Goal: Check status: Check status

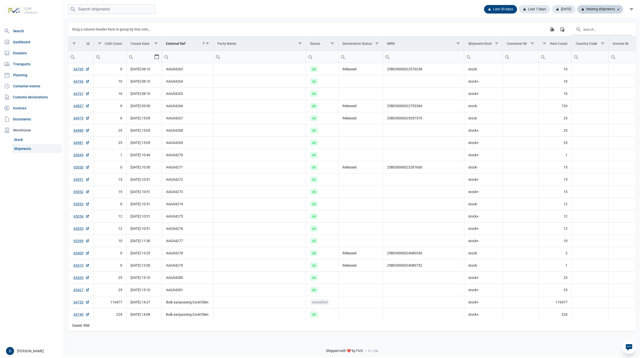
click at [597, 7] on div "Waiting shipments" at bounding box center [601, 9] width 46 height 9
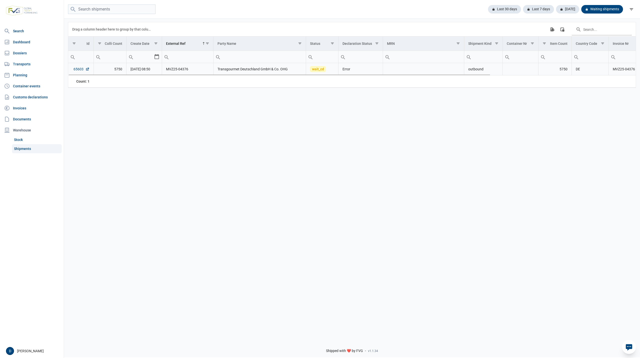
click at [75, 70] on link "65603" at bounding box center [82, 69] width 16 height 5
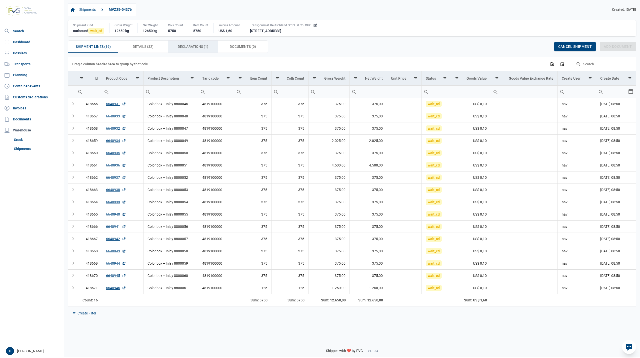
click at [186, 48] on span "Declarations (1) Declarations (1)" at bounding box center [193, 47] width 31 height 6
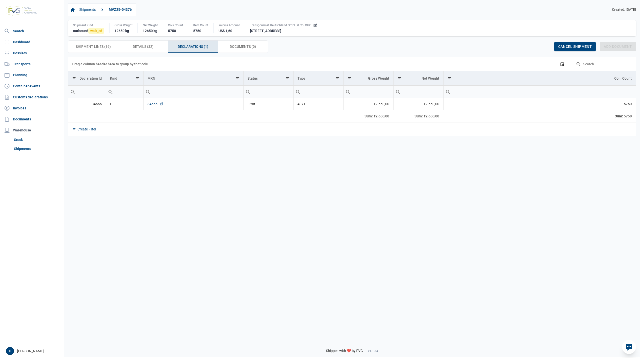
click at [151, 104] on link "34666" at bounding box center [156, 103] width 16 height 5
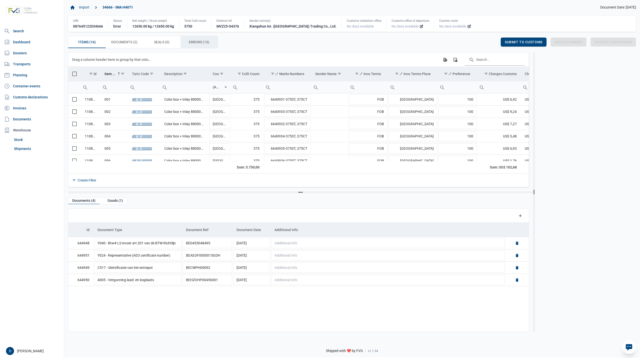
click at [194, 41] on span "Errors (13) Errors (13)" at bounding box center [199, 42] width 21 height 6
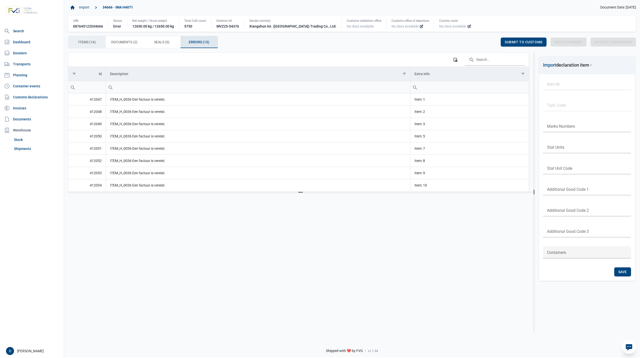
click at [88, 41] on span "Items (16) Items (16)" at bounding box center [87, 42] width 18 height 6
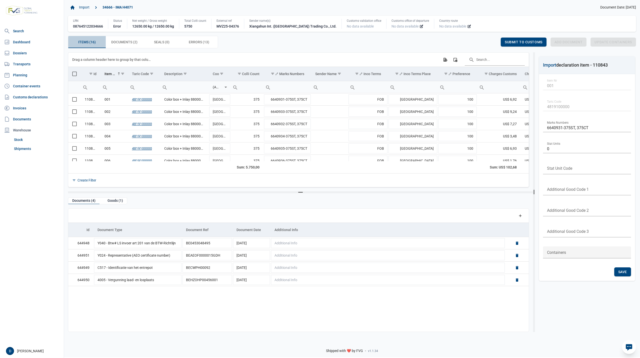
click at [89, 40] on span "Items (16) Items (16)" at bounding box center [87, 42] width 18 height 6
click at [119, 41] on span "Documents (2) Documents (2)" at bounding box center [124, 42] width 26 height 6
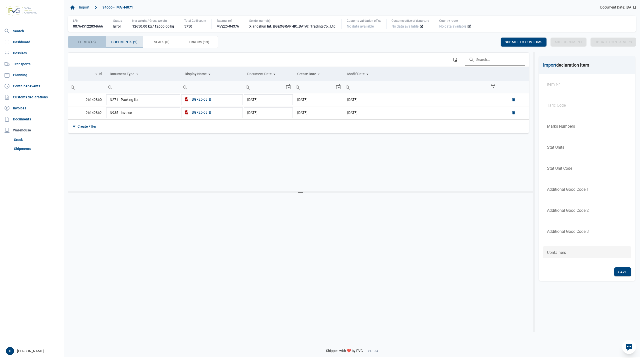
click at [86, 41] on span "Items (16) Items (16)" at bounding box center [87, 42] width 18 height 6
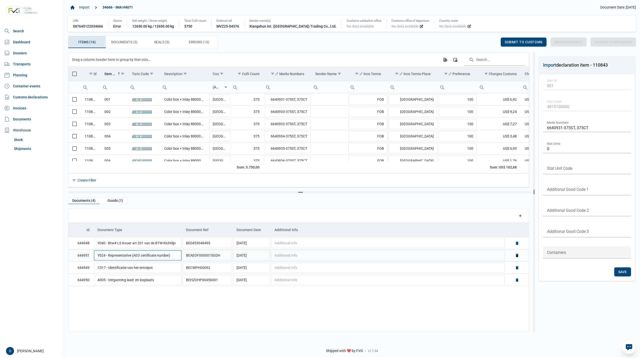
scroll to position [0, 0]
click at [110, 198] on div "Goods (1)" at bounding box center [116, 200] width 24 height 7
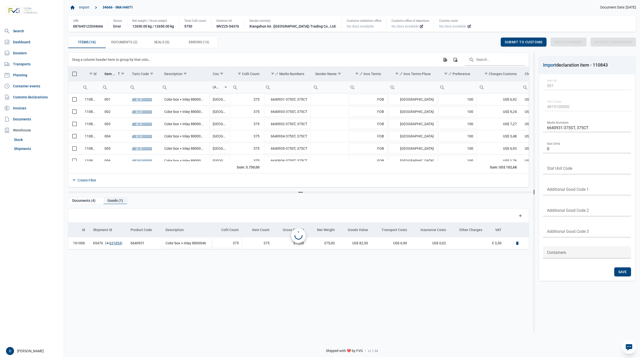
scroll to position [0, 0]
click at [84, 203] on div "Documents (4)" at bounding box center [83, 200] width 31 height 7
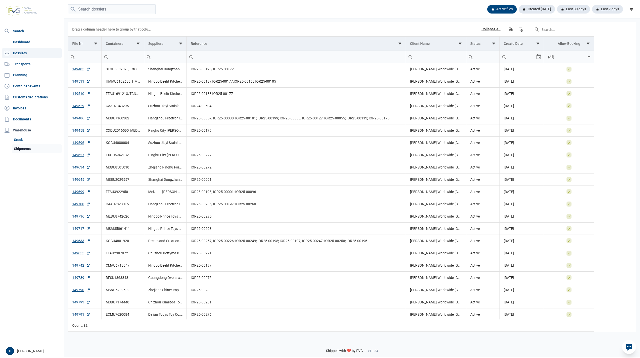
click at [19, 148] on link "Shipments" at bounding box center [37, 148] width 50 height 9
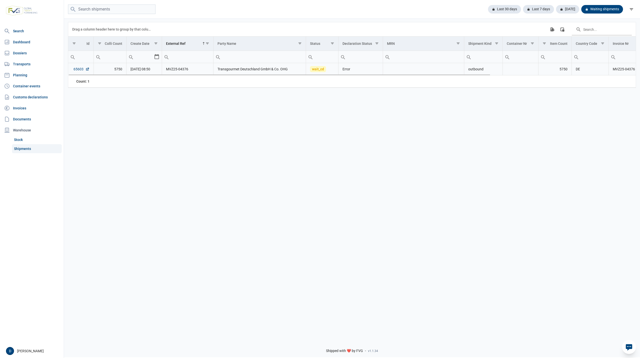
click at [76, 69] on link "65603" at bounding box center [82, 69] width 16 height 5
click at [523, 7] on div "Last 30 days" at bounding box center [538, 9] width 31 height 9
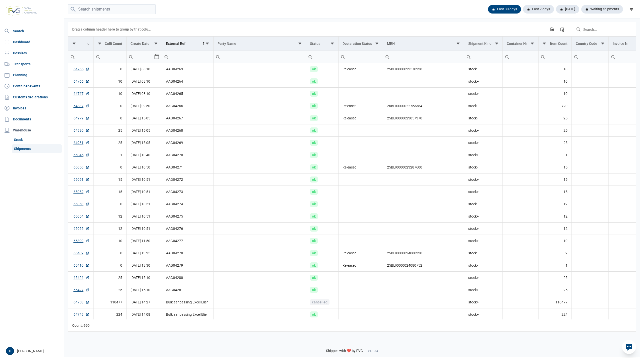
click at [195, 57] on input "Filter cell" at bounding box center [187, 57] width 51 height 12
paste input "MVZ25-04375"
type input "MVZ25-04375"
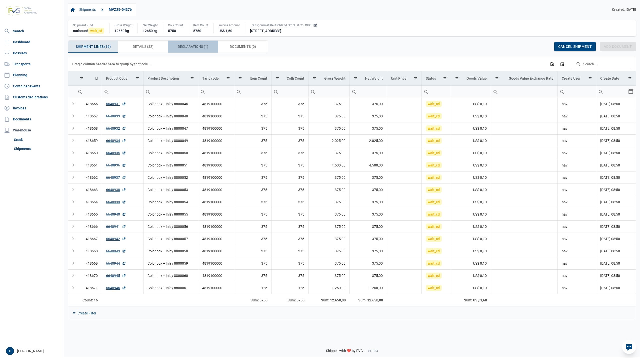
click at [185, 48] on span "Declarations (1) Declarations (1)" at bounding box center [193, 47] width 31 height 6
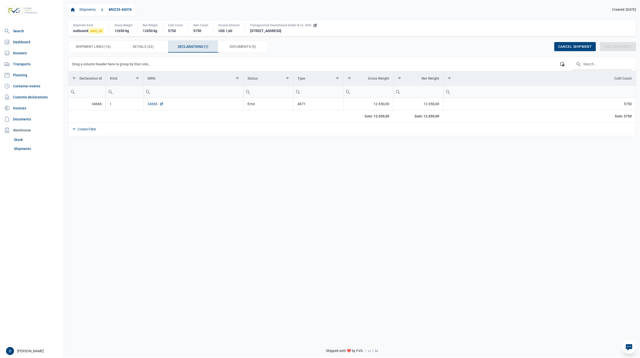
click at [149, 103] on link "34666" at bounding box center [156, 103] width 16 height 5
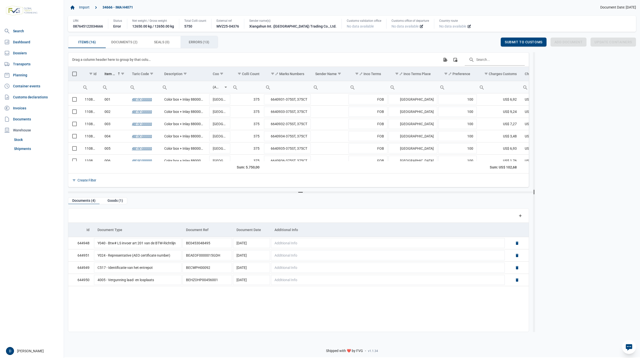
click at [195, 43] on span "Errors (13) Errors (13)" at bounding box center [199, 42] width 21 height 6
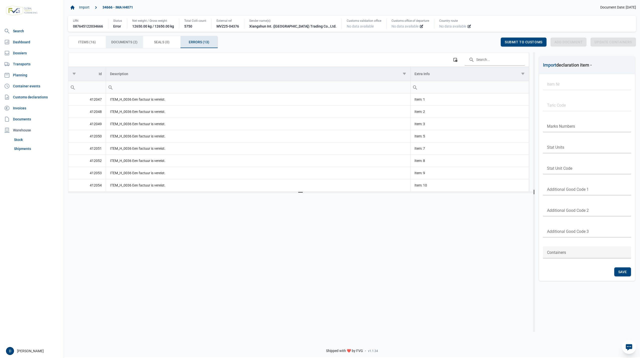
click at [119, 41] on span "Documents (2) Documents (2)" at bounding box center [124, 42] width 26 height 6
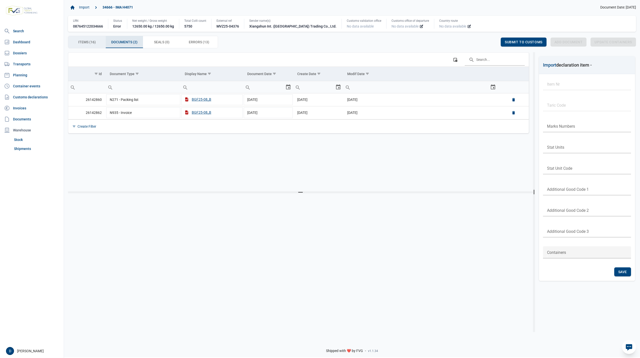
click at [89, 42] on span "Items (16) Items (16)" at bounding box center [87, 42] width 18 height 6
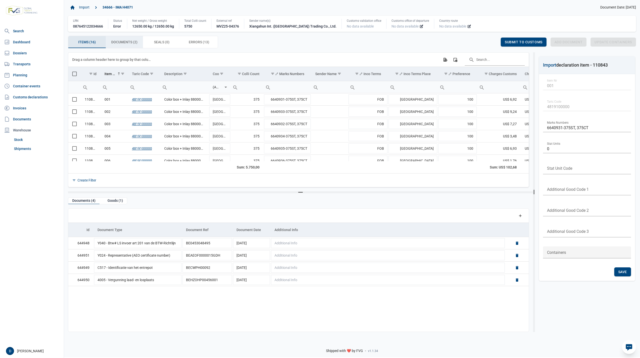
click at [126, 42] on span "Documents (2) Documents (2)" at bounding box center [124, 42] width 26 height 6
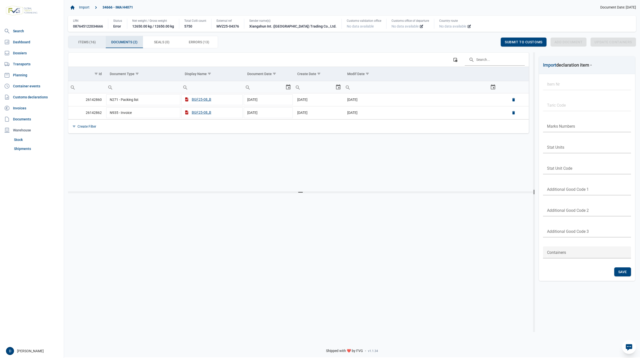
click at [94, 42] on span "Items (16) Items (16)" at bounding box center [87, 42] width 18 height 6
